Goal: Entertainment & Leisure: Consume media (video, audio)

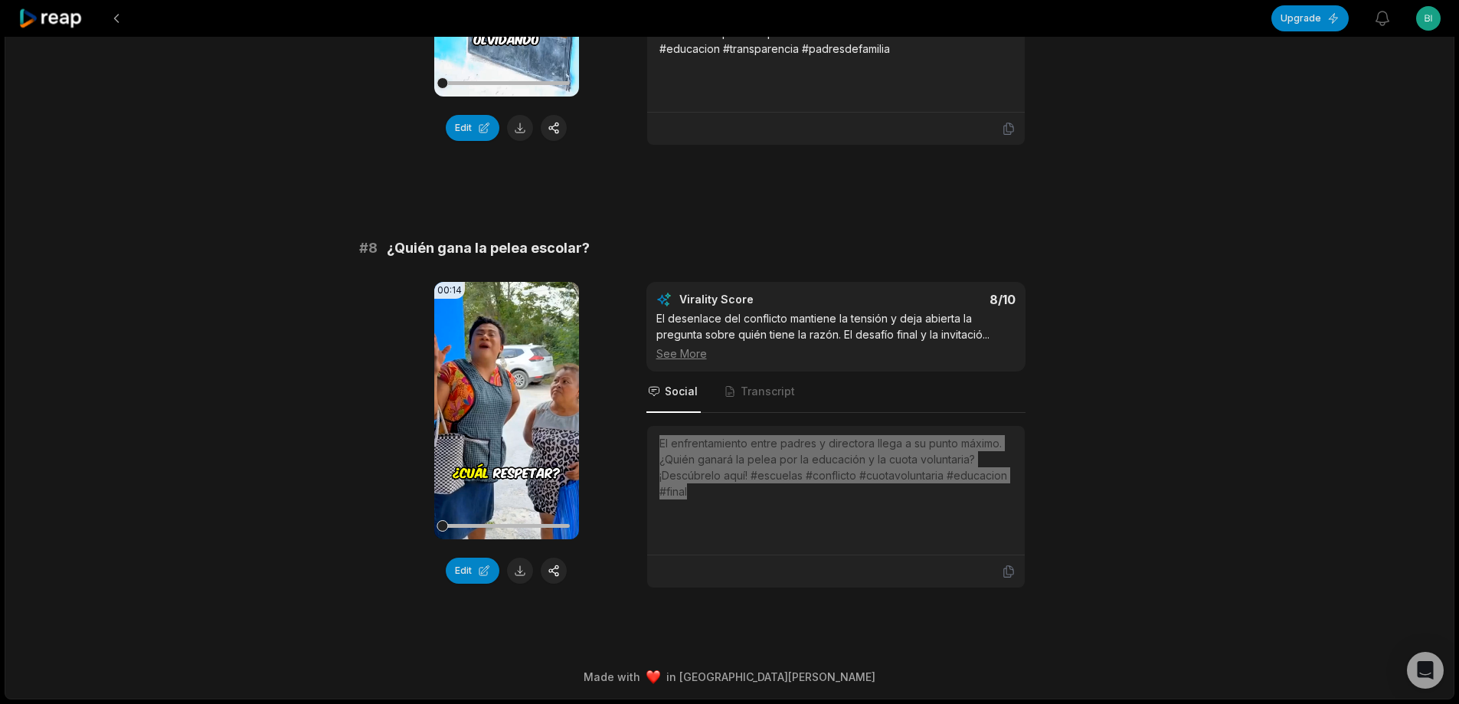
scroll to position [3115, 0]
